Goal: Information Seeking & Learning: Learn about a topic

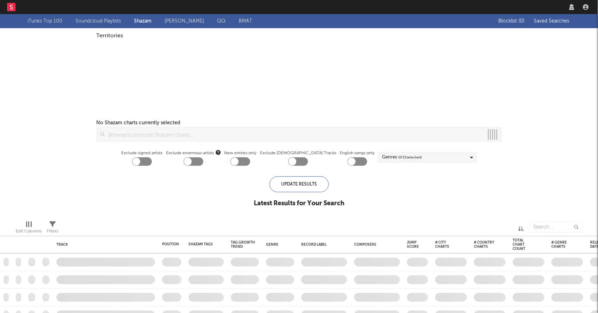
checkbox input "true"
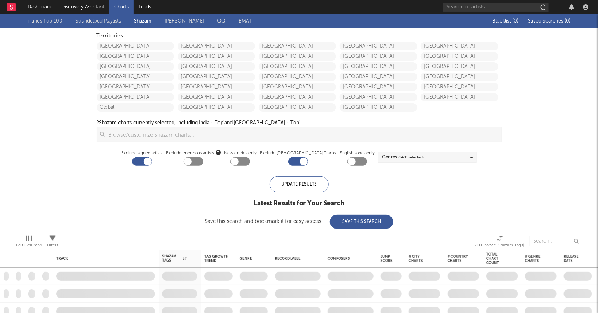
click at [458, 2] on div at bounding box center [517, 7] width 148 height 14
click at [459, 6] on input "text" at bounding box center [496, 7] width 106 height 9
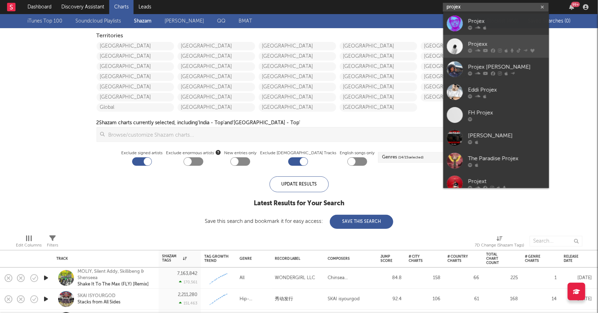
type input "projex"
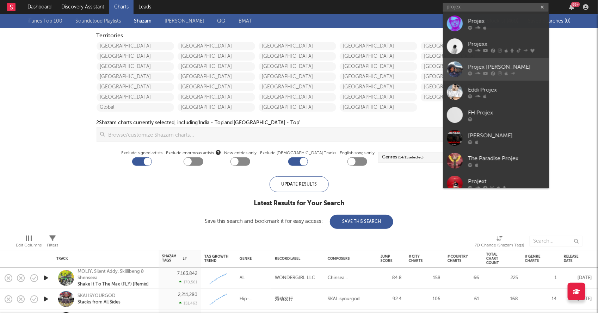
click at [518, 72] on div at bounding box center [507, 73] width 78 height 4
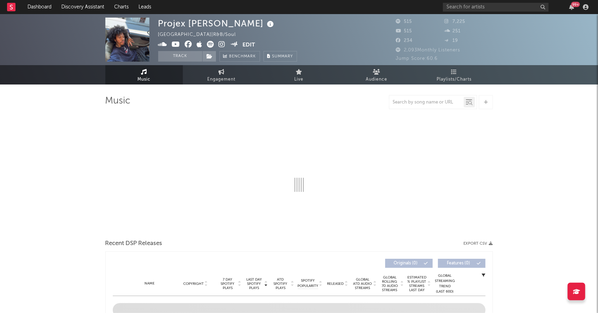
select select "1w"
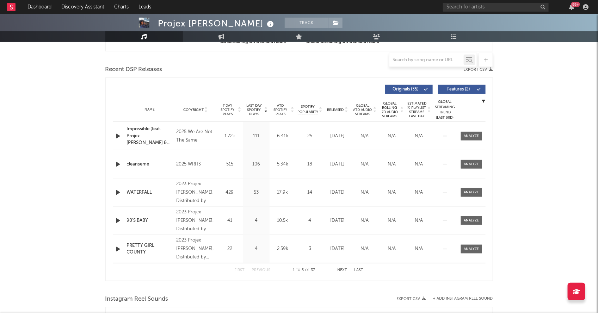
scroll to position [233, 0]
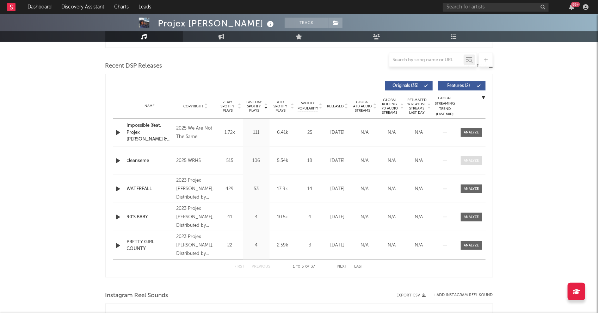
click at [472, 156] on span at bounding box center [471, 160] width 21 height 9
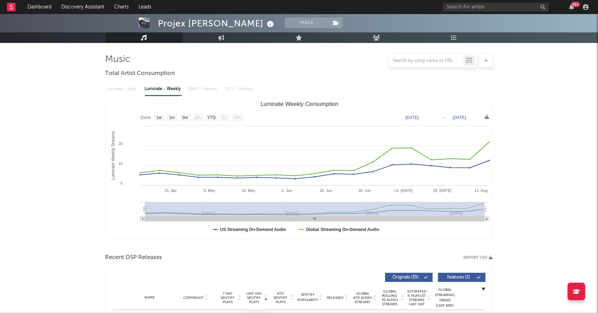
scroll to position [0, 0]
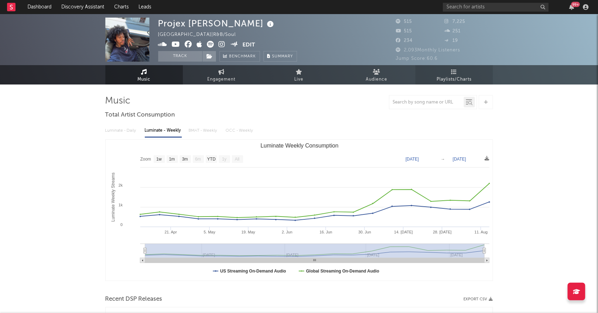
click at [455, 78] on span "Playlists/Charts" at bounding box center [453, 79] width 35 height 8
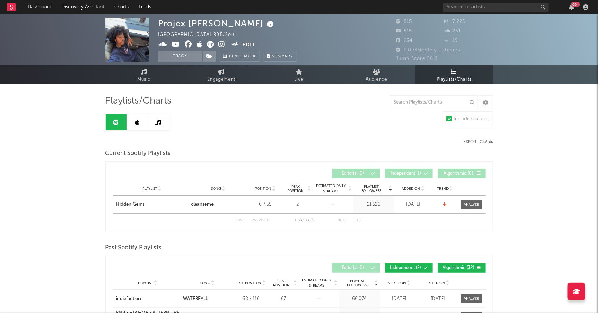
click at [134, 119] on link at bounding box center [137, 122] width 21 height 16
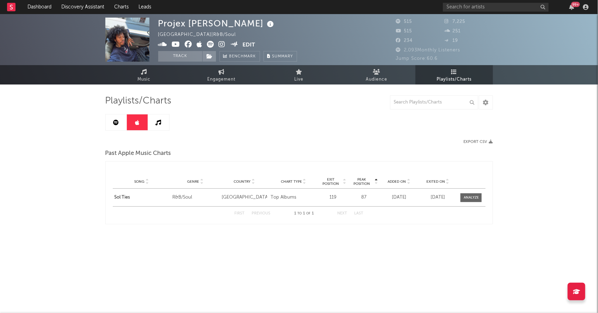
click at [119, 123] on link at bounding box center [116, 122] width 21 height 16
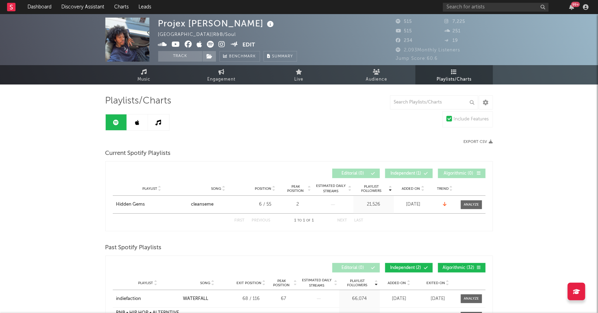
click at [212, 45] on icon at bounding box center [210, 44] width 7 height 7
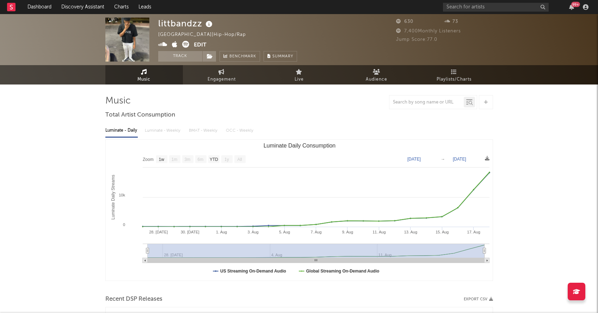
select select "1w"
